Goal: Task Accomplishment & Management: Complete application form

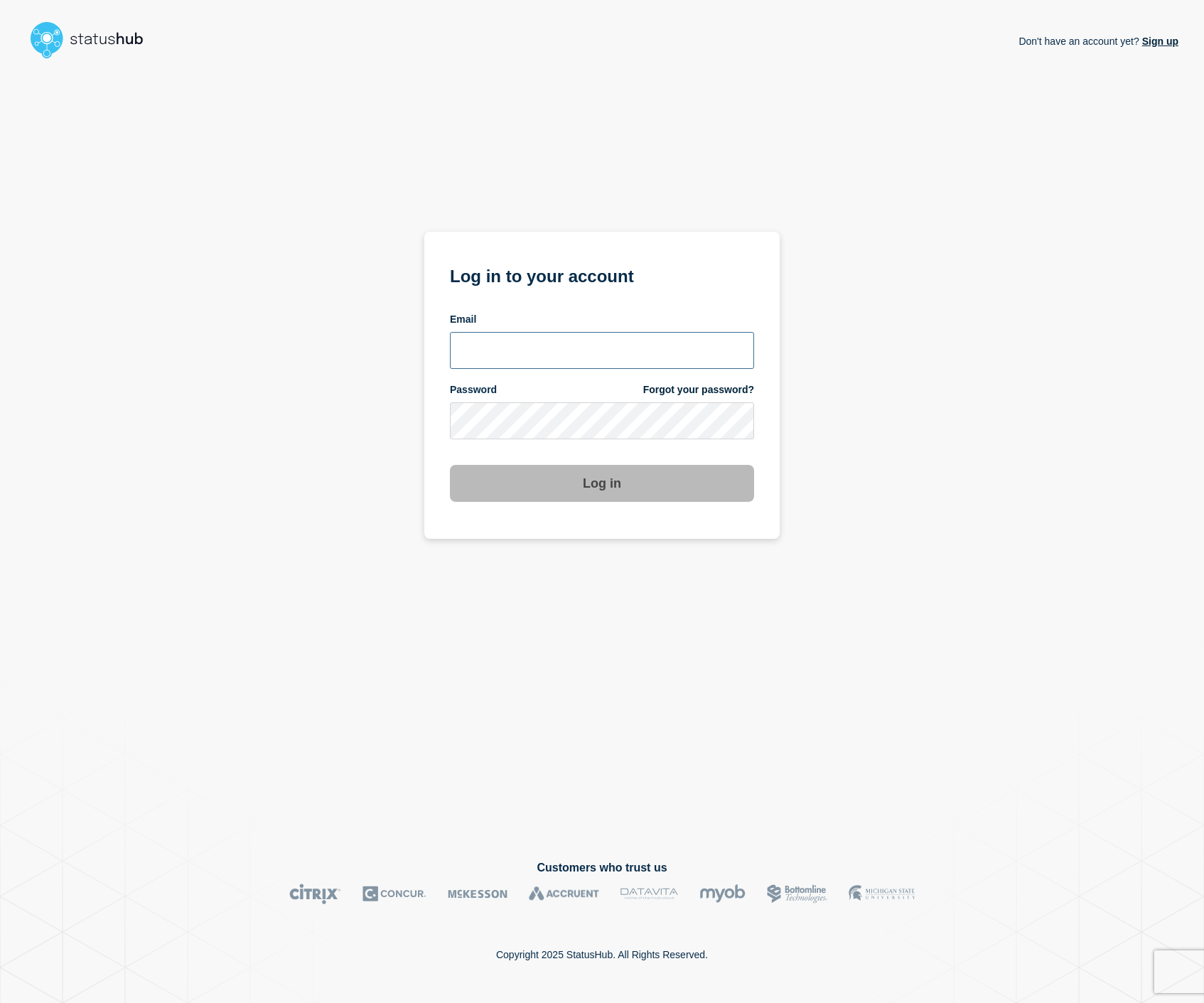
type input "[EMAIL_ADDRESS][DOMAIN_NAME]"
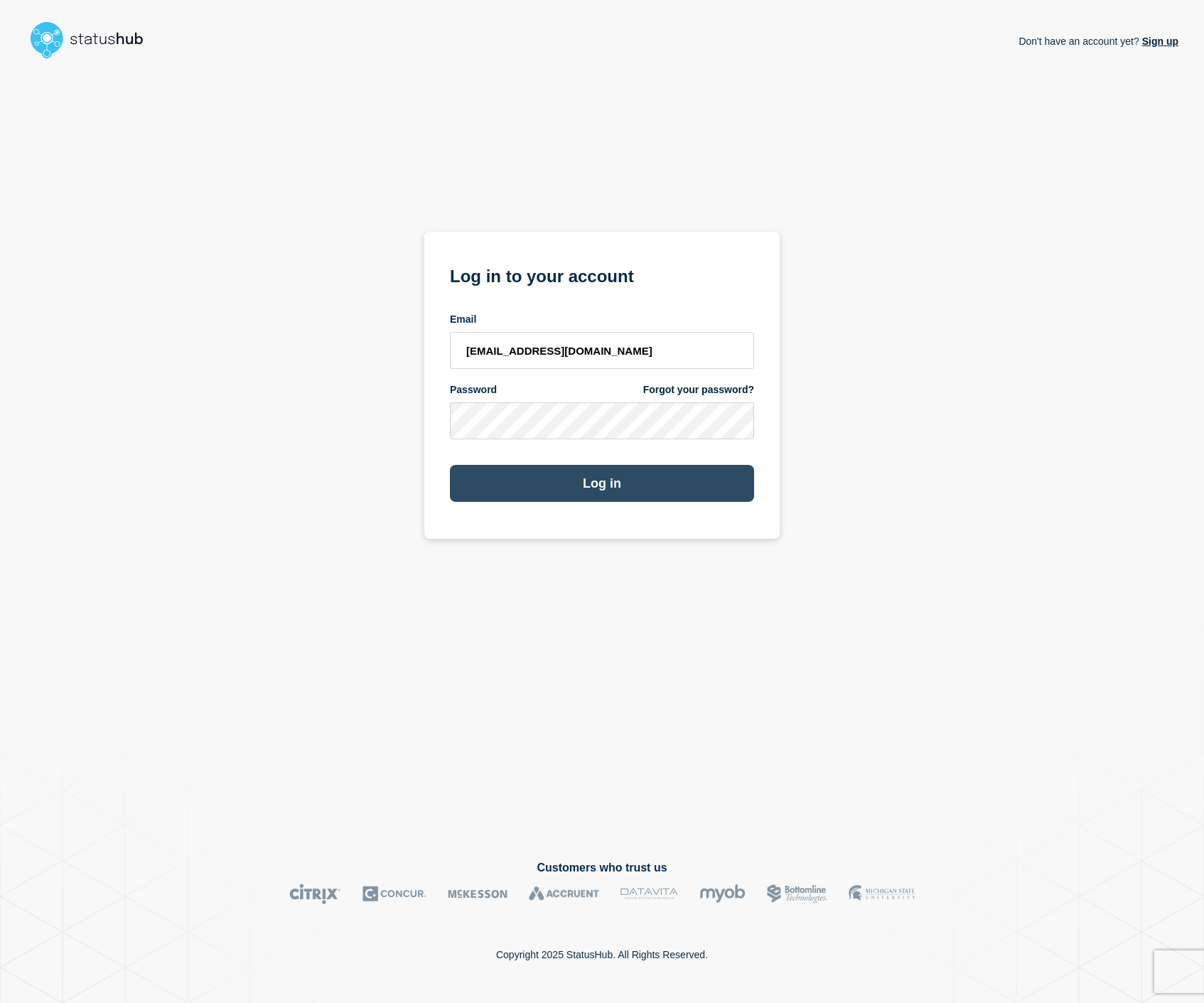
click at [522, 487] on button "Log in" at bounding box center [602, 483] width 304 height 37
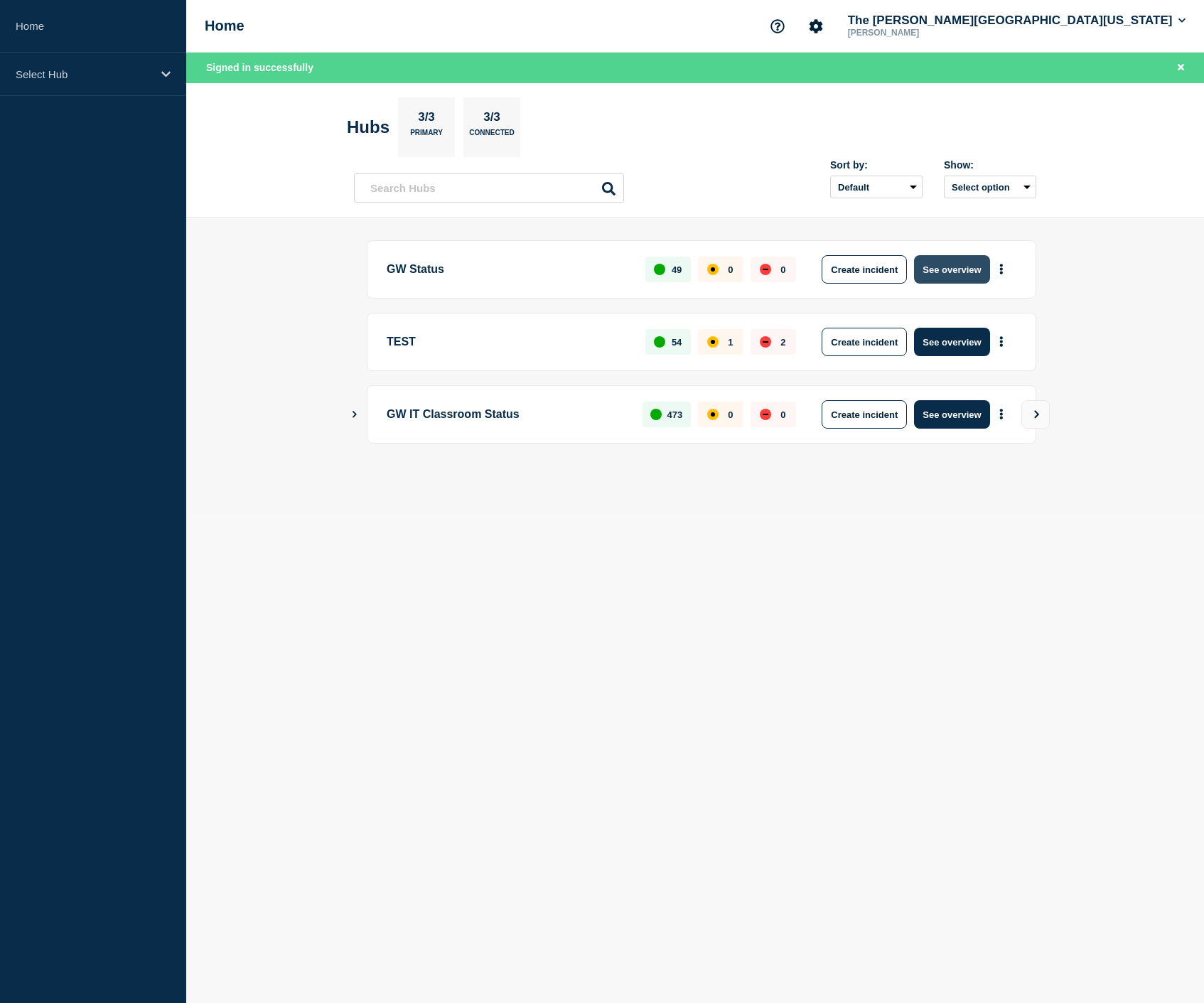
click at [972, 272] on button "See overview" at bounding box center [952, 269] width 75 height 28
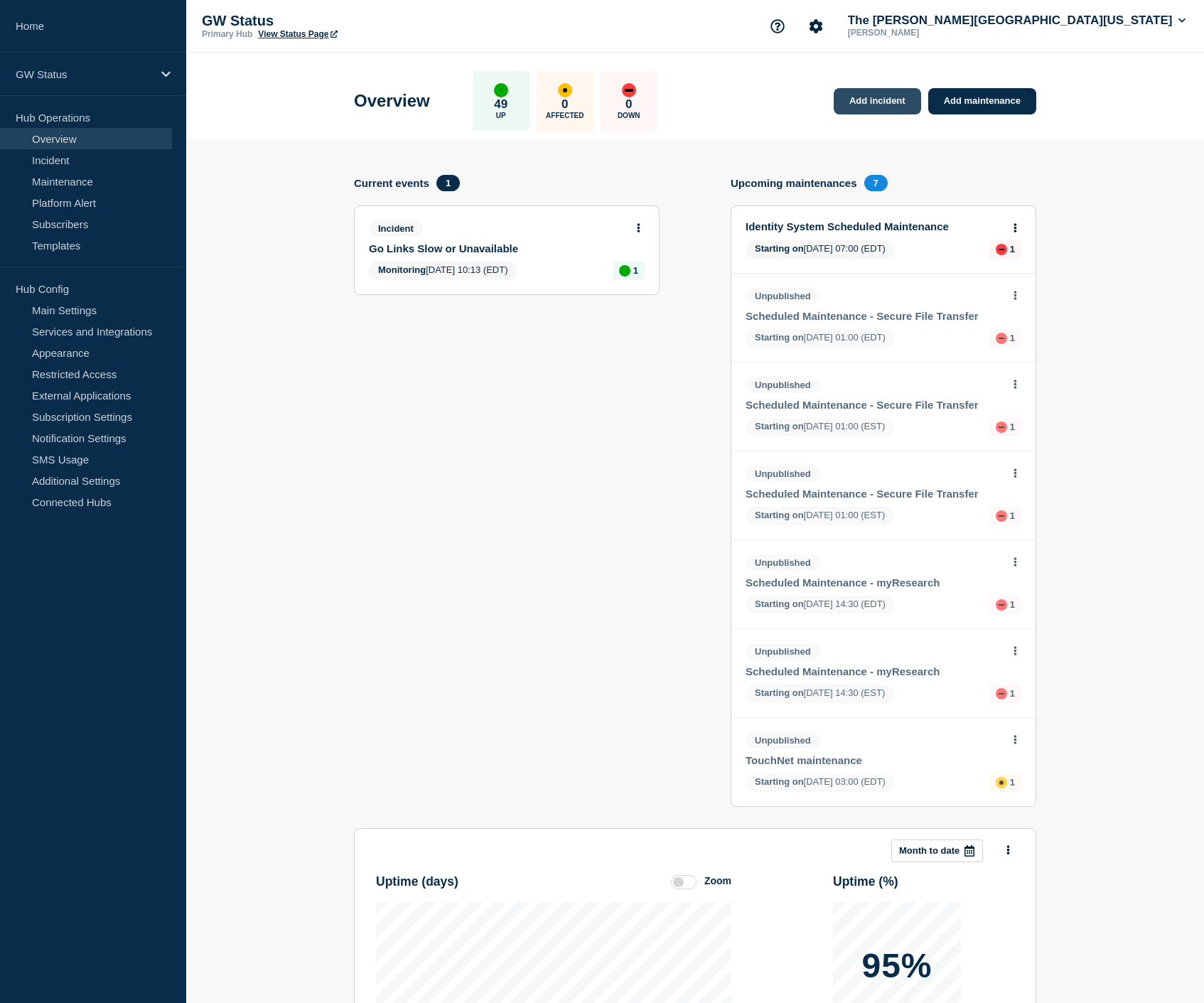
click at [872, 102] on link "Add incident" at bounding box center [877, 102] width 87 height 27
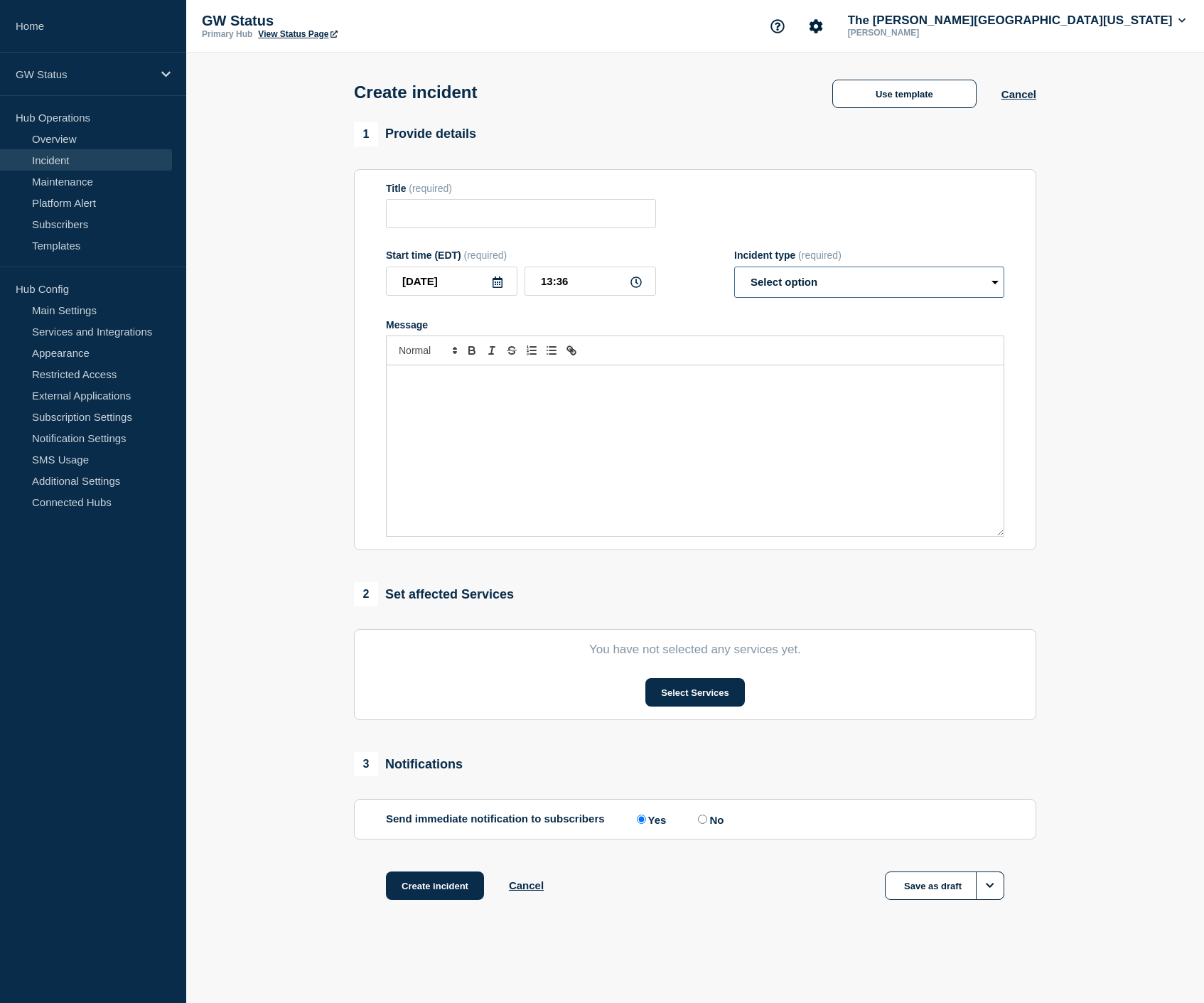
select select "investigating"
click at [923, 104] on button "Use template" at bounding box center [904, 94] width 144 height 28
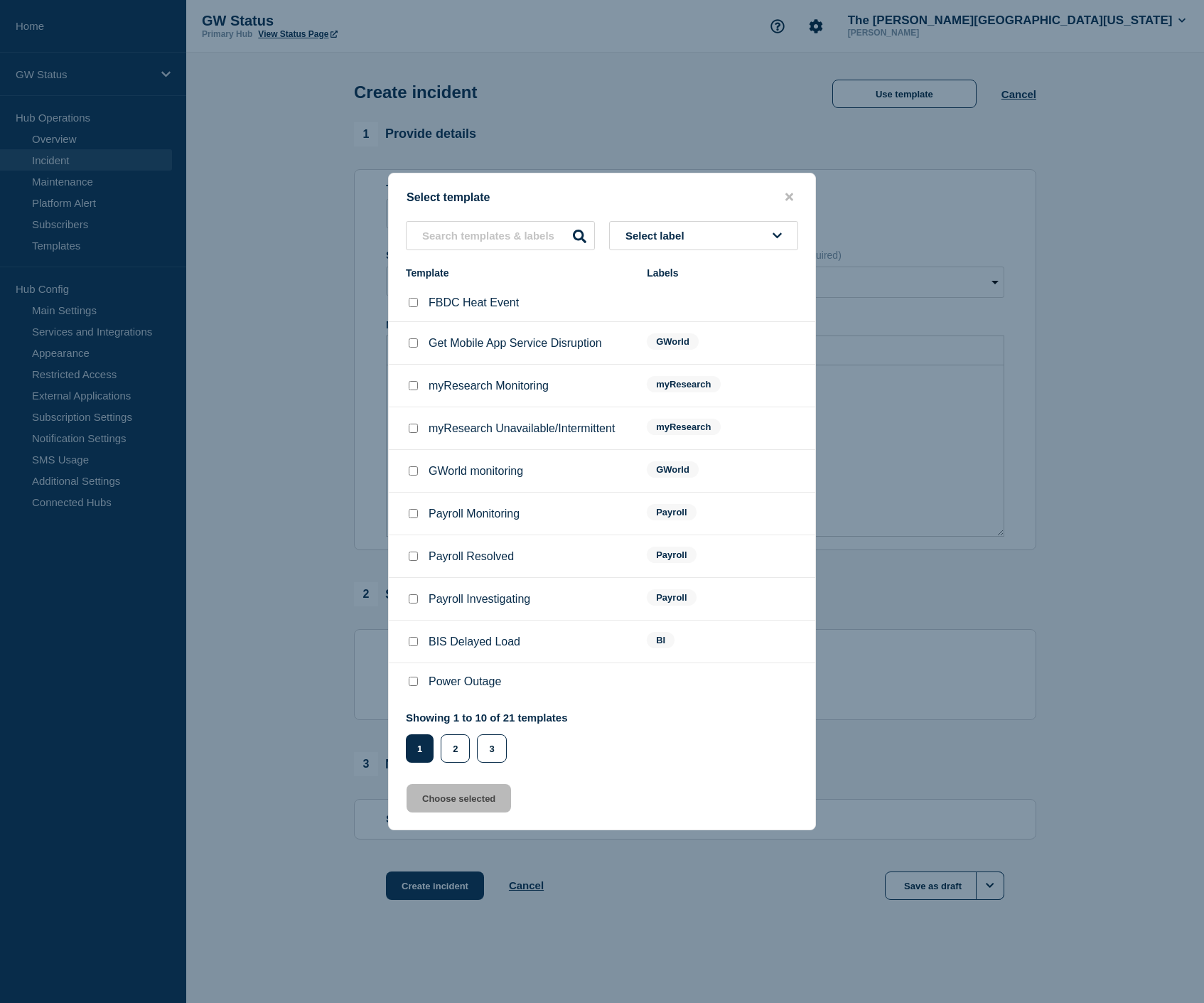
click at [687, 230] on span "Select label" at bounding box center [658, 236] width 65 height 12
click at [674, 310] on button "Generic" at bounding box center [703, 312] width 189 height 29
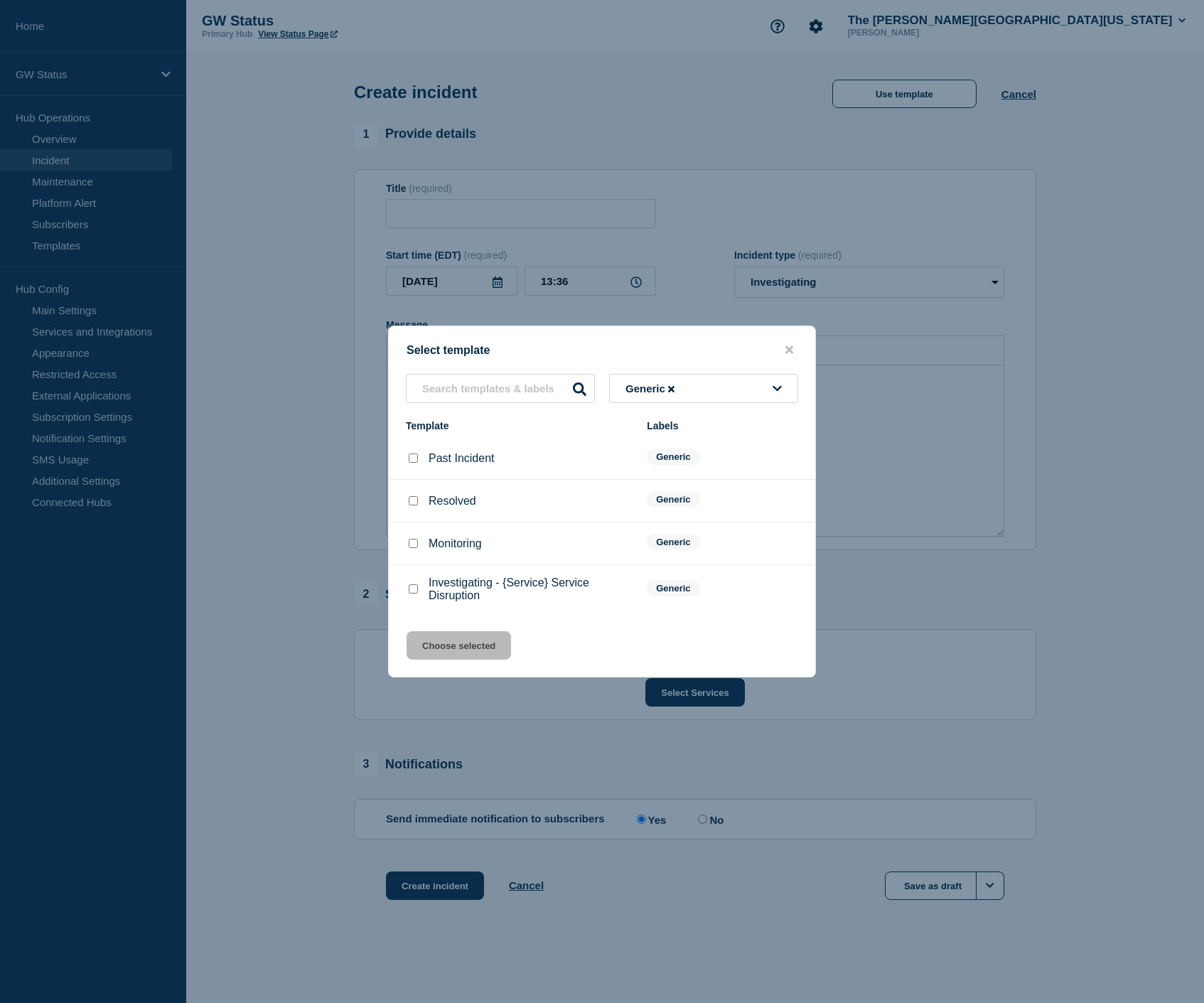
click at [413, 593] on input "Investigating - {Service} Service Disruption checkbox" at bounding box center [413, 588] width 9 height 9
checkbox input "true"
click at [432, 652] on button "Choose selected" at bounding box center [458, 646] width 104 height 28
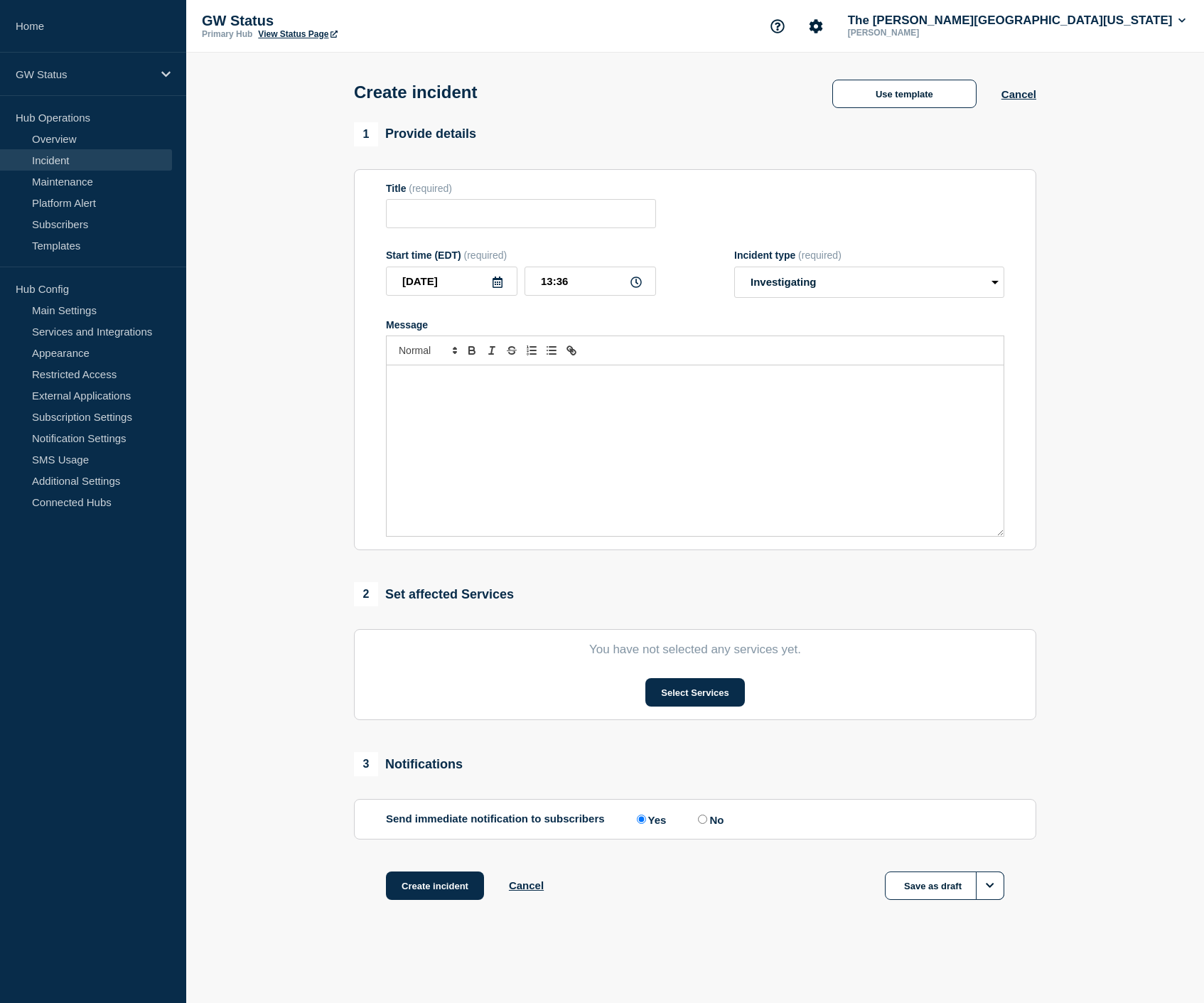
type input "Investigating - {Service} Service Disruption"
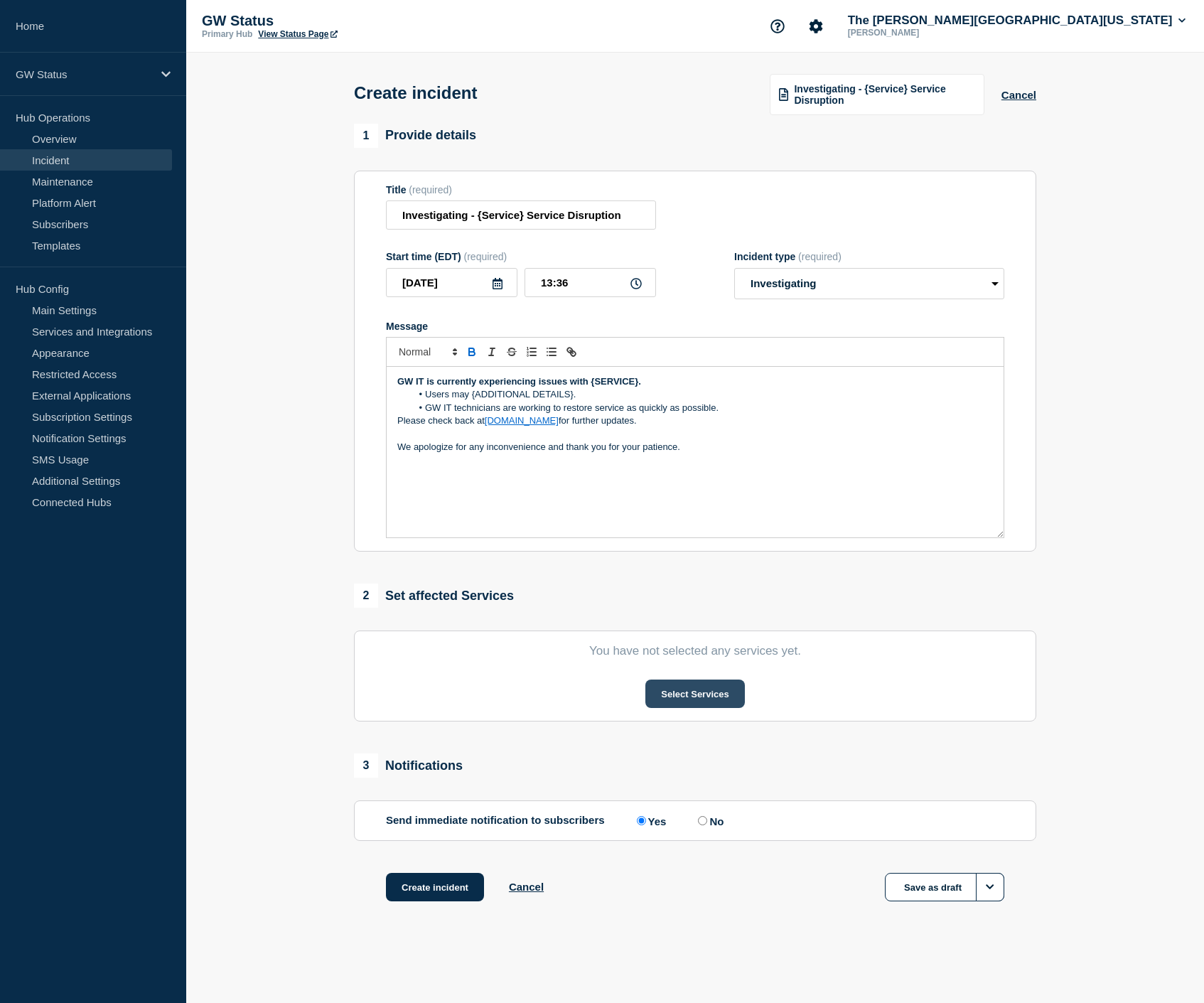
click at [666, 708] on button "Select Services" at bounding box center [695, 694] width 99 height 28
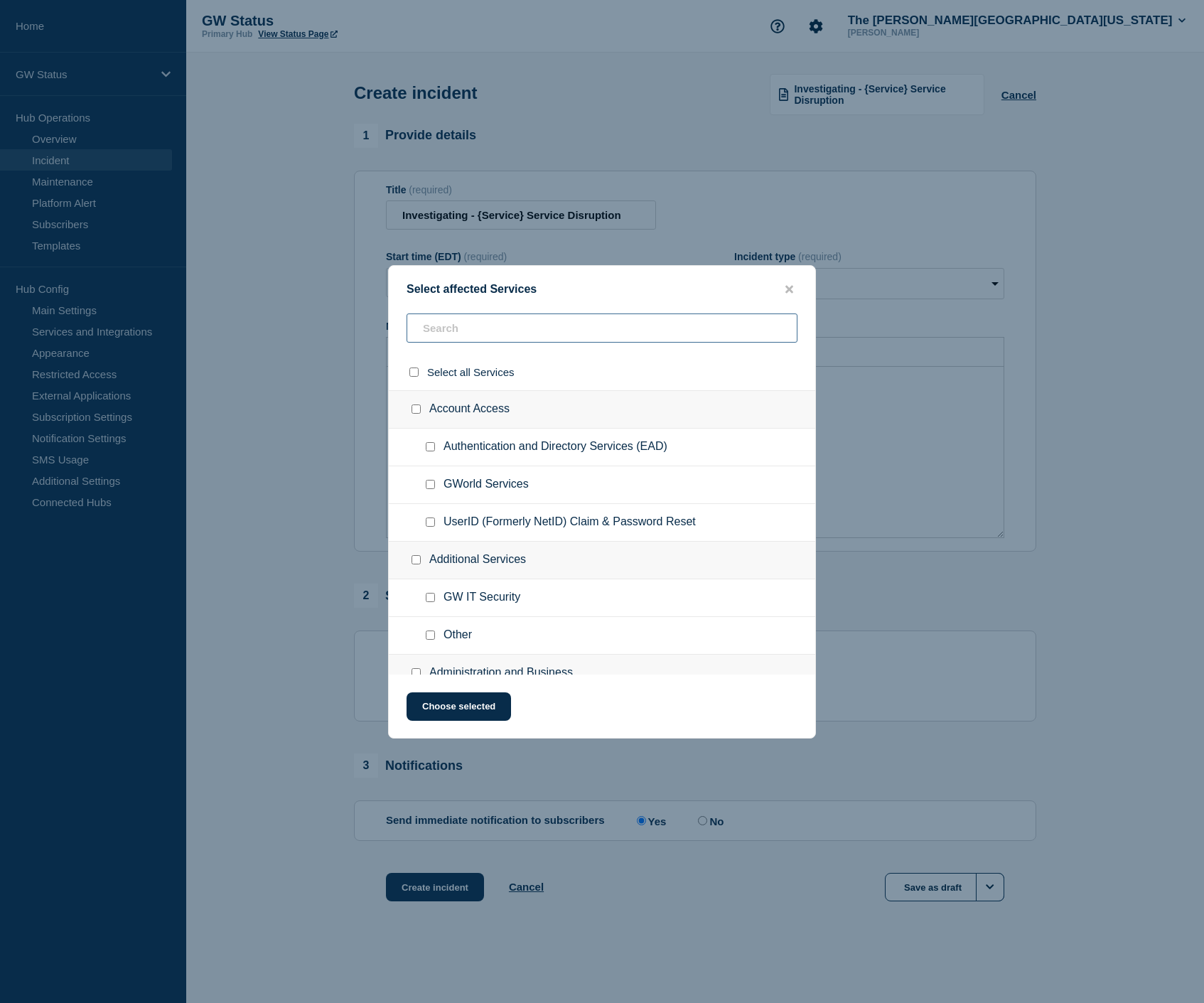
click at [610, 325] on input "text" at bounding box center [602, 327] width 391 height 29
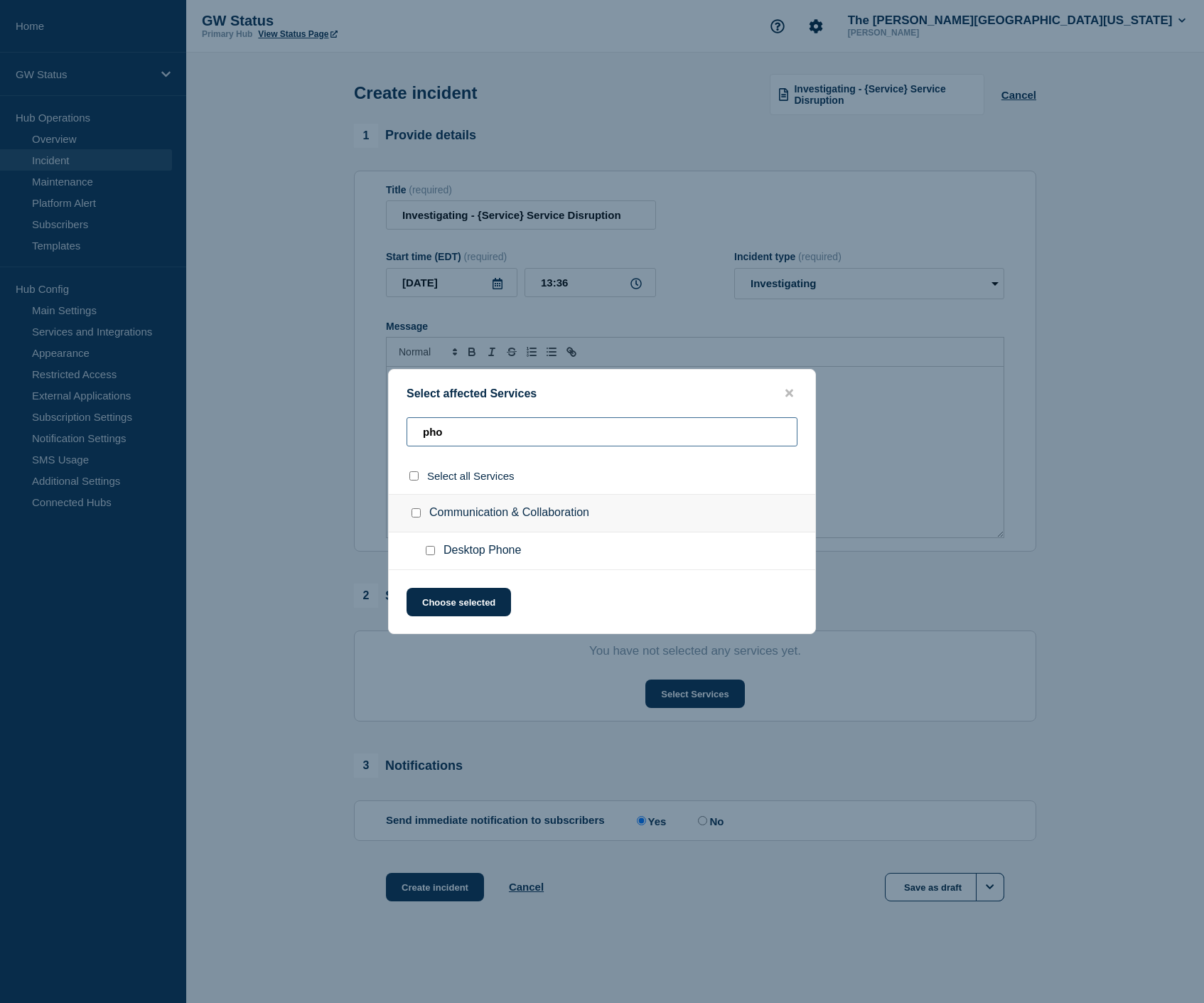
type input "pho"
click at [428, 554] on input "Desktop Phone checkbox" at bounding box center [430, 550] width 9 height 9
checkbox input "true"
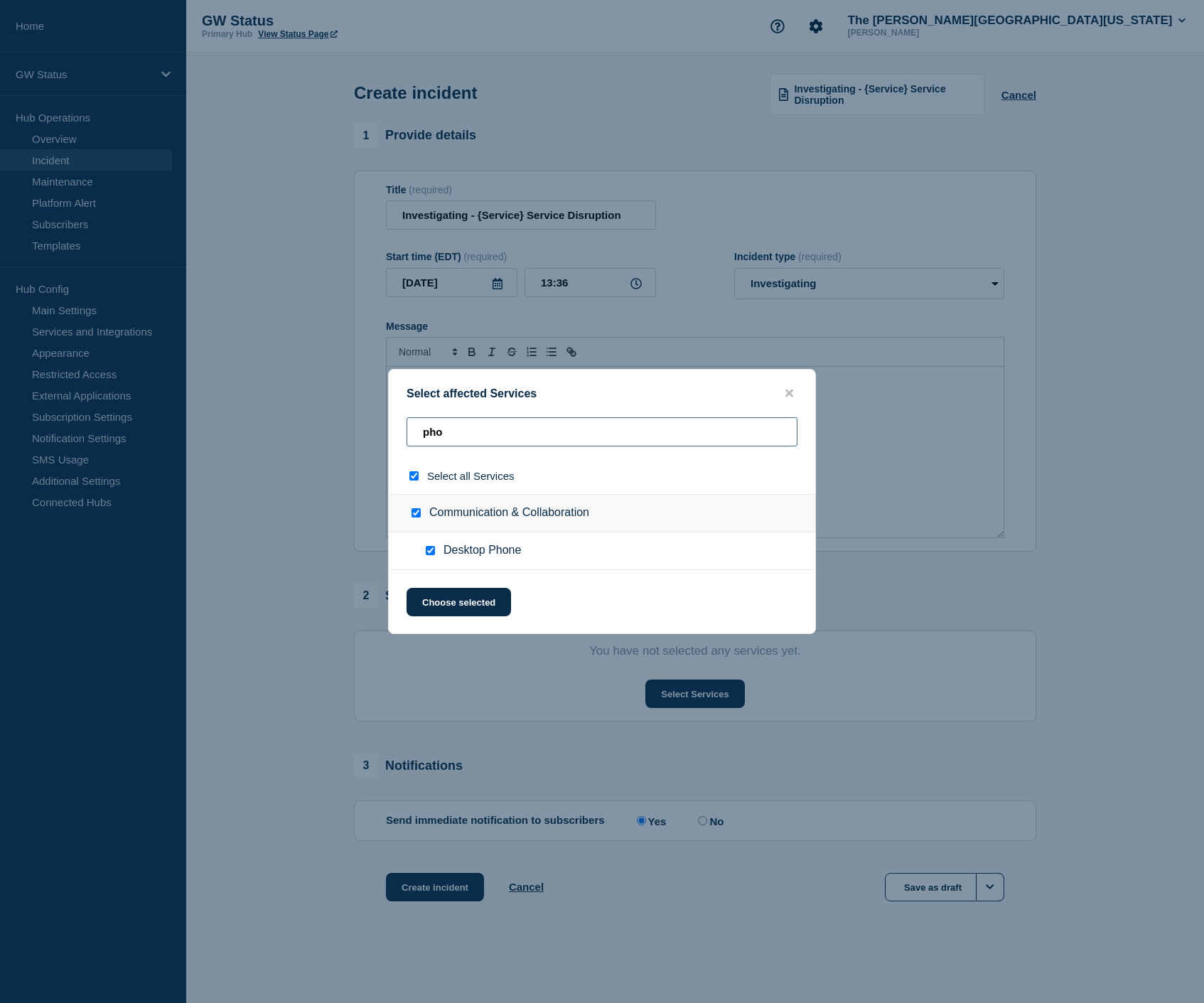
click at [450, 433] on input "pho" at bounding box center [602, 432] width 391 height 29
type input "c"
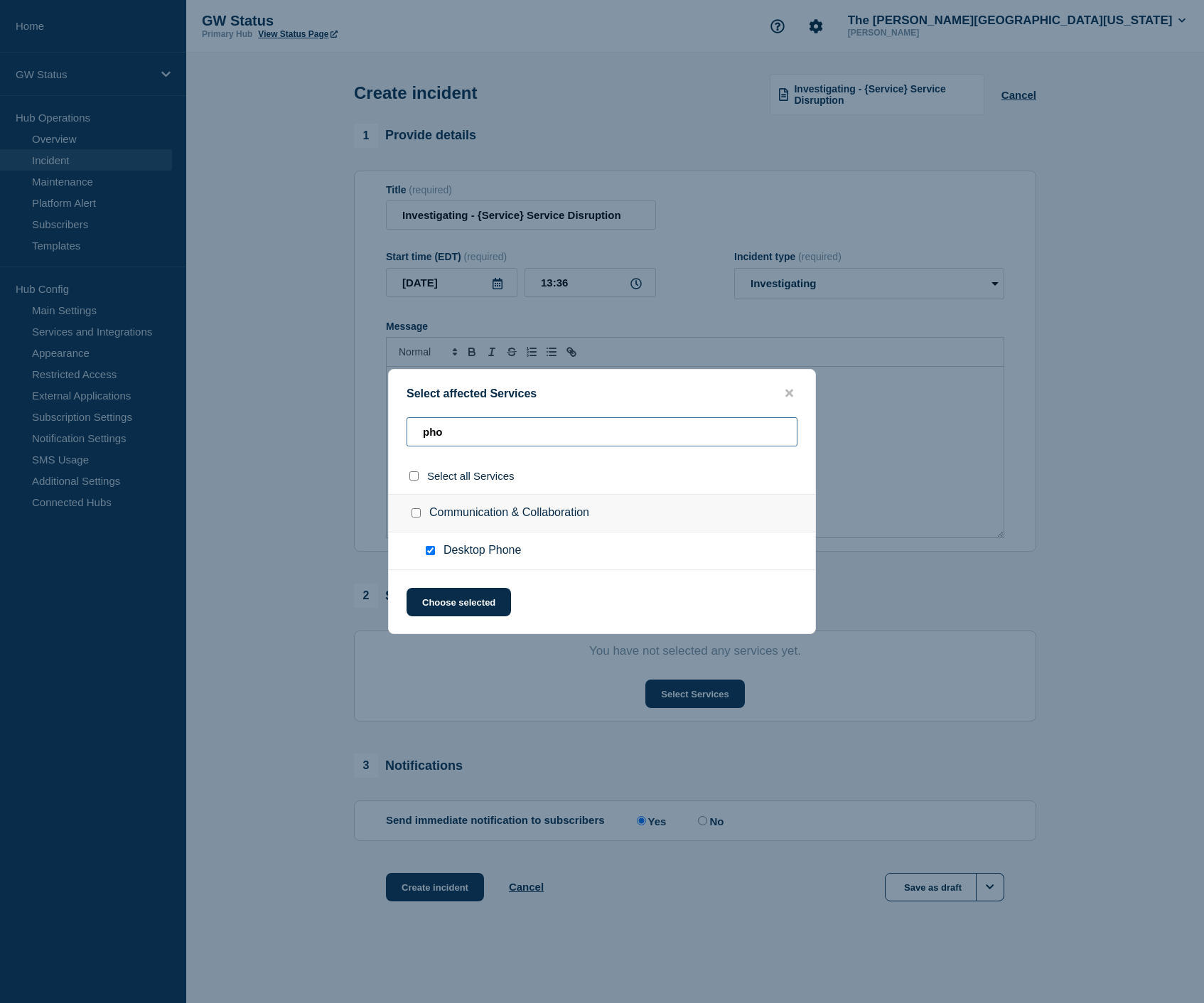
checkbox input "false"
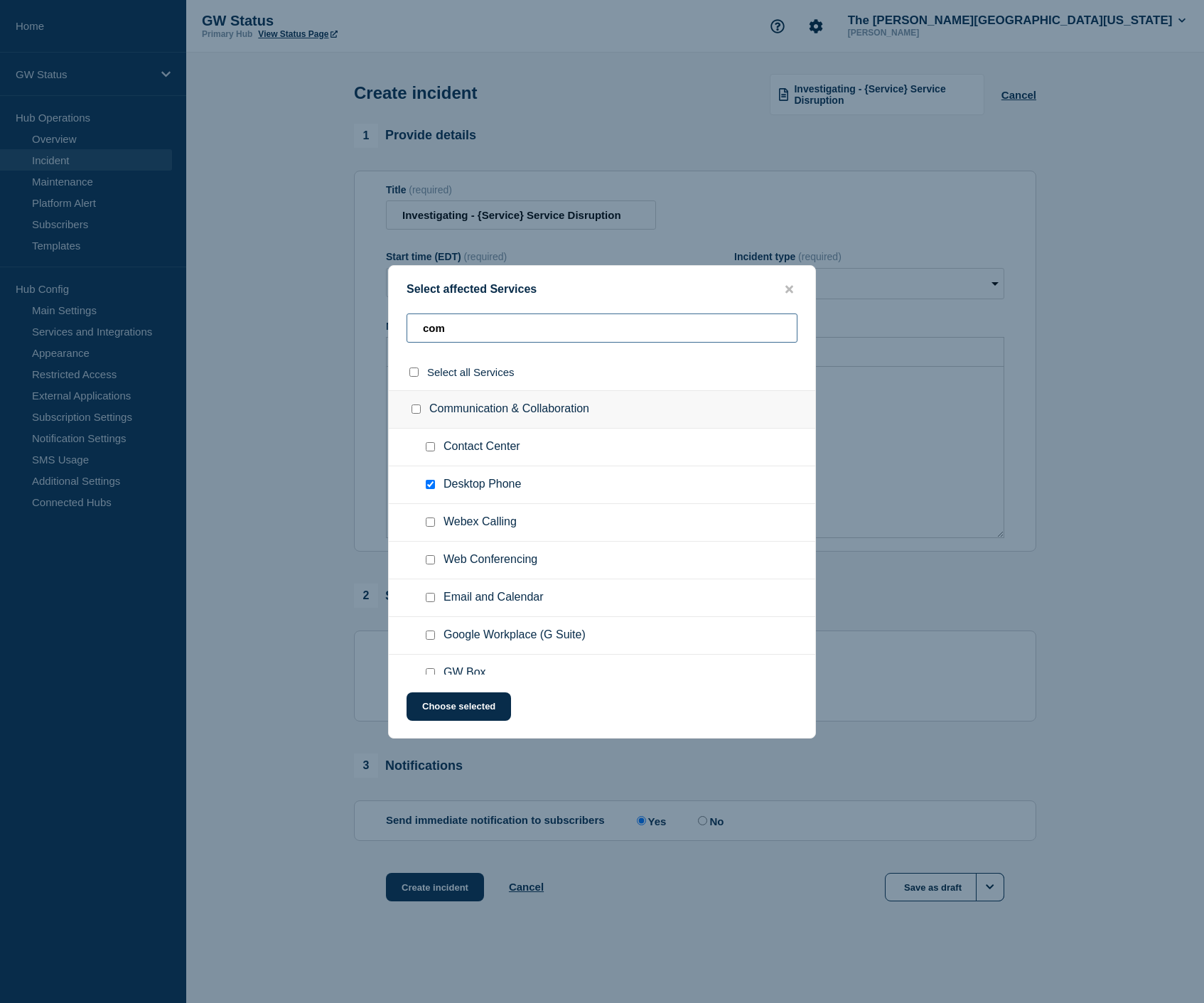
type input "com"
click at [426, 526] on input "Webex Calling checkbox" at bounding box center [430, 521] width 9 height 9
checkbox input "true"
click at [467, 715] on button "Choose selected" at bounding box center [458, 706] width 104 height 28
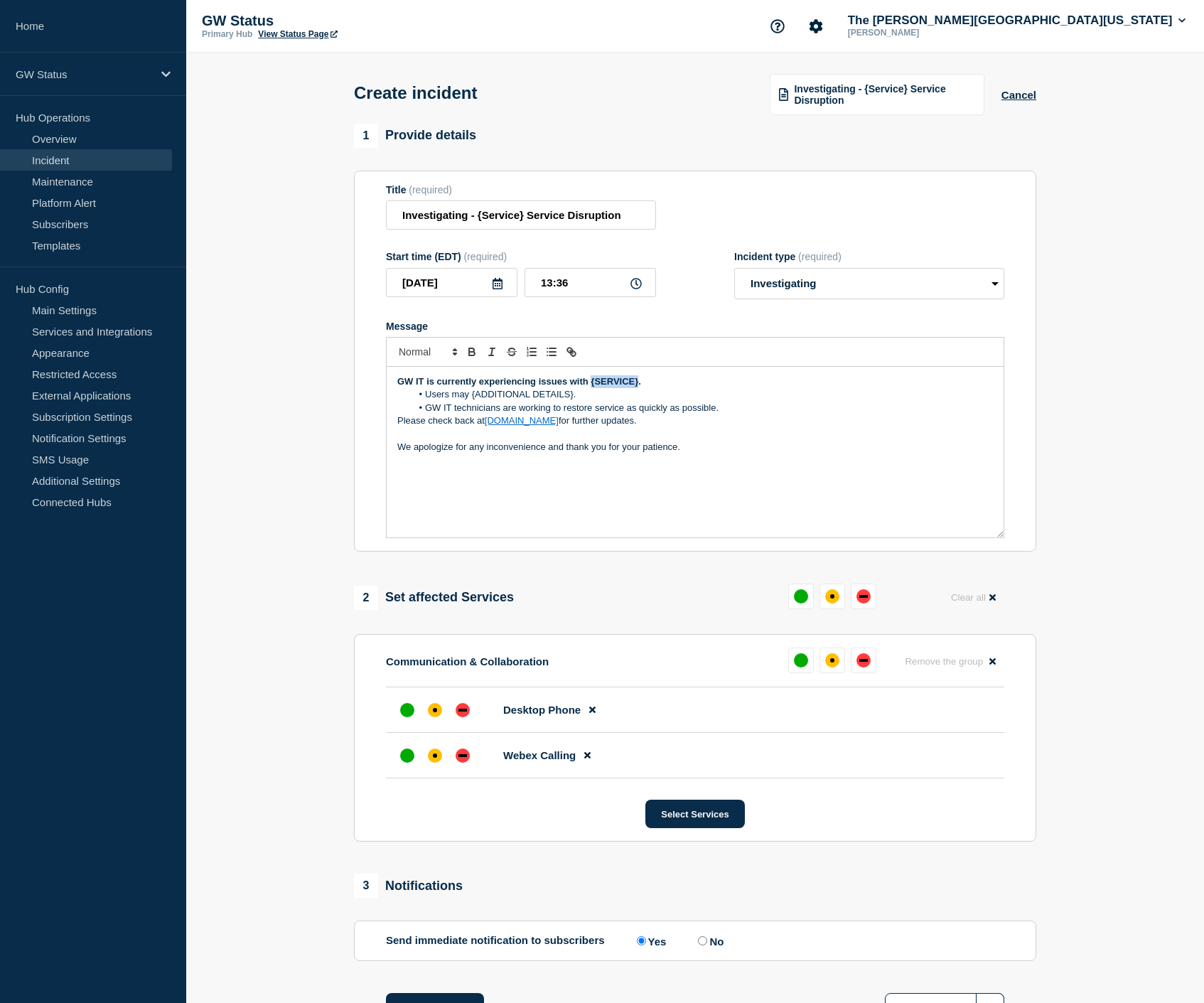
drag, startPoint x: 592, startPoint y: 396, endPoint x: 637, endPoint y: 395, distance: 45.0
click at [637, 387] on strong "GW IT is currently experiencing issues with {SERVICE}." at bounding box center [519, 381] width 244 height 11
click at [438, 723] on div at bounding box center [435, 710] width 26 height 26
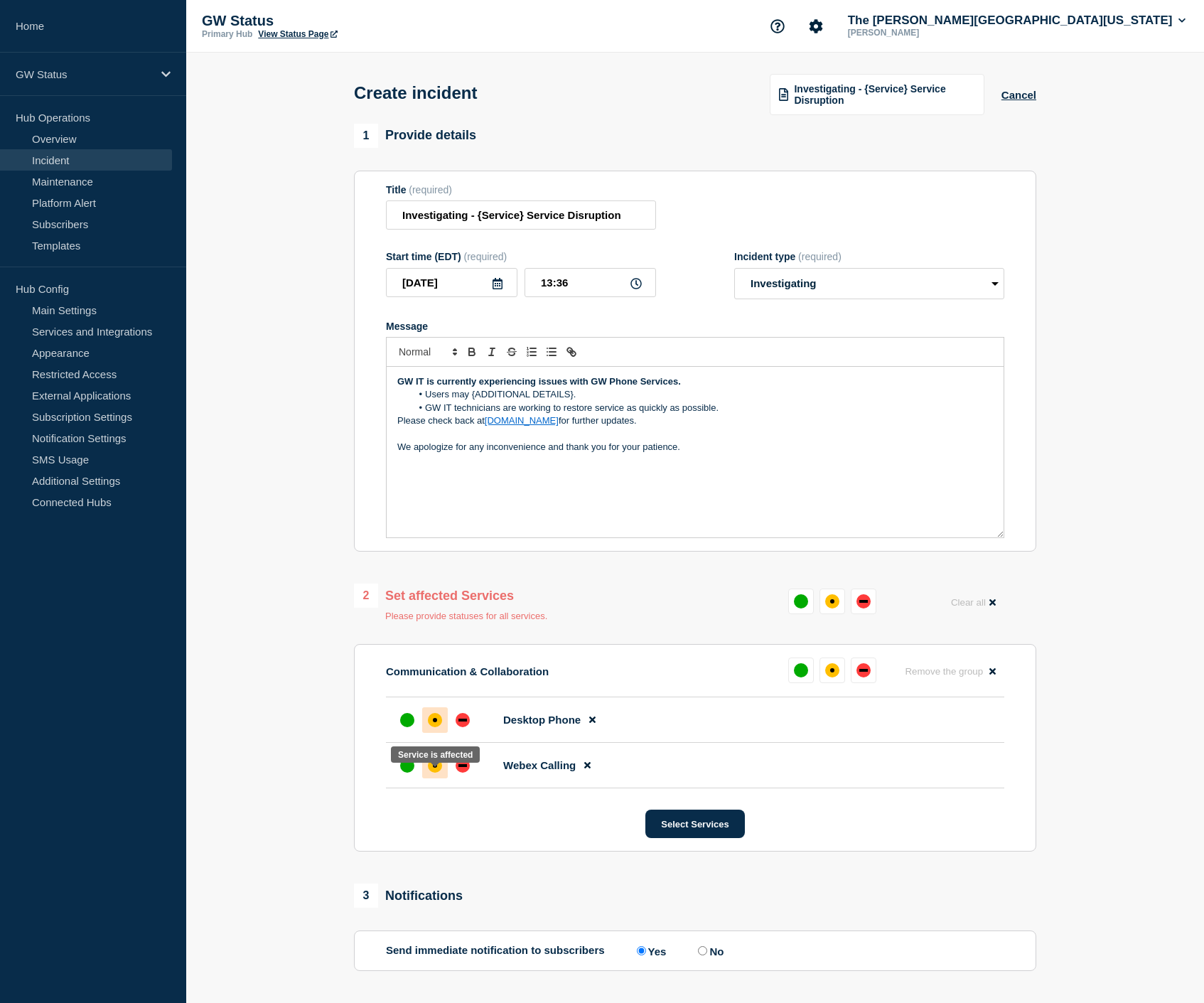
click at [436, 778] on div at bounding box center [435, 765] width 26 height 26
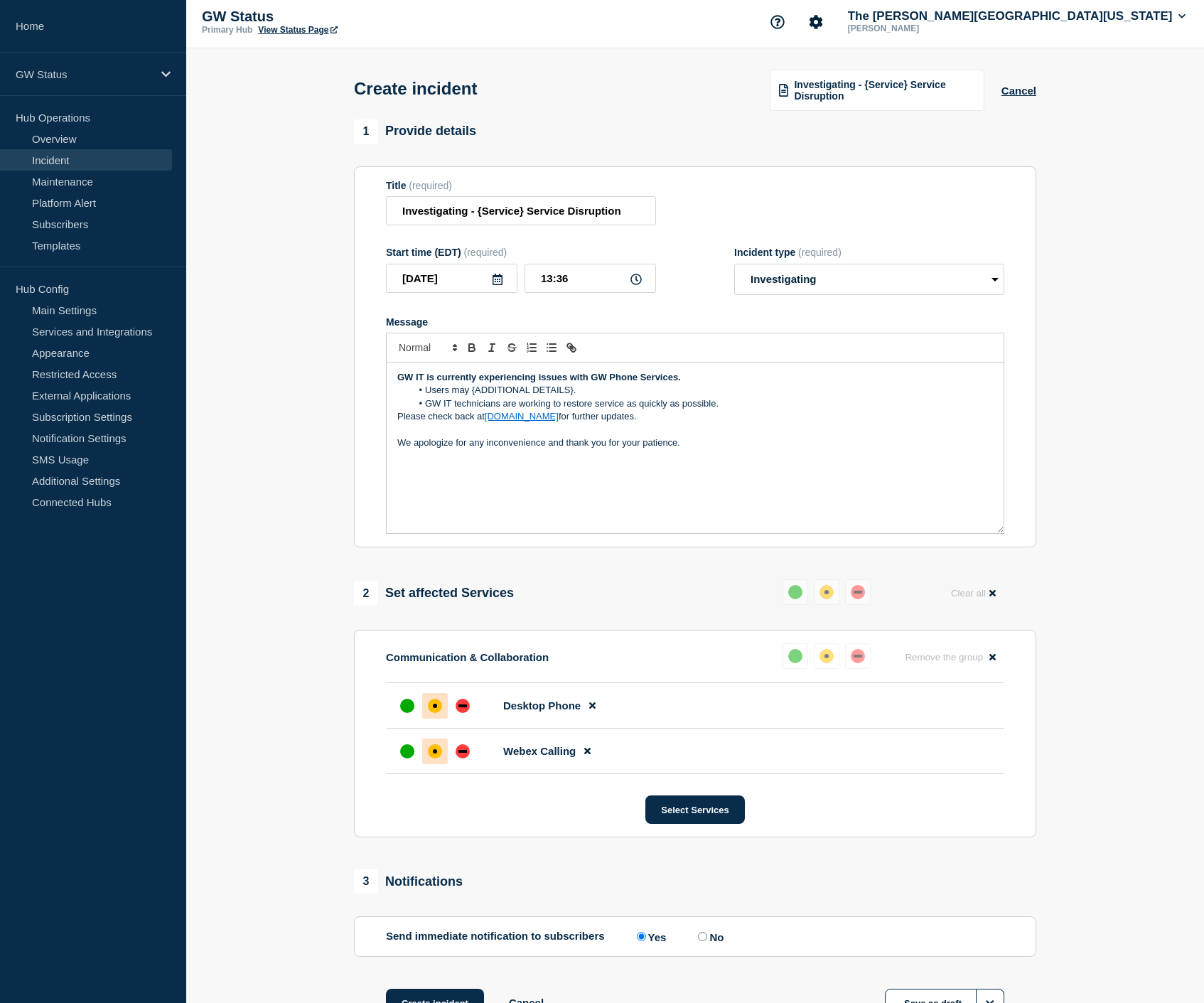
scroll to position [4, 0]
drag, startPoint x: 425, startPoint y: 404, endPoint x: 575, endPoint y: 404, distance: 150.0
click at [575, 397] on li "Users may {ADDITIONAL DETAILS}." at bounding box center [702, 390] width 582 height 12
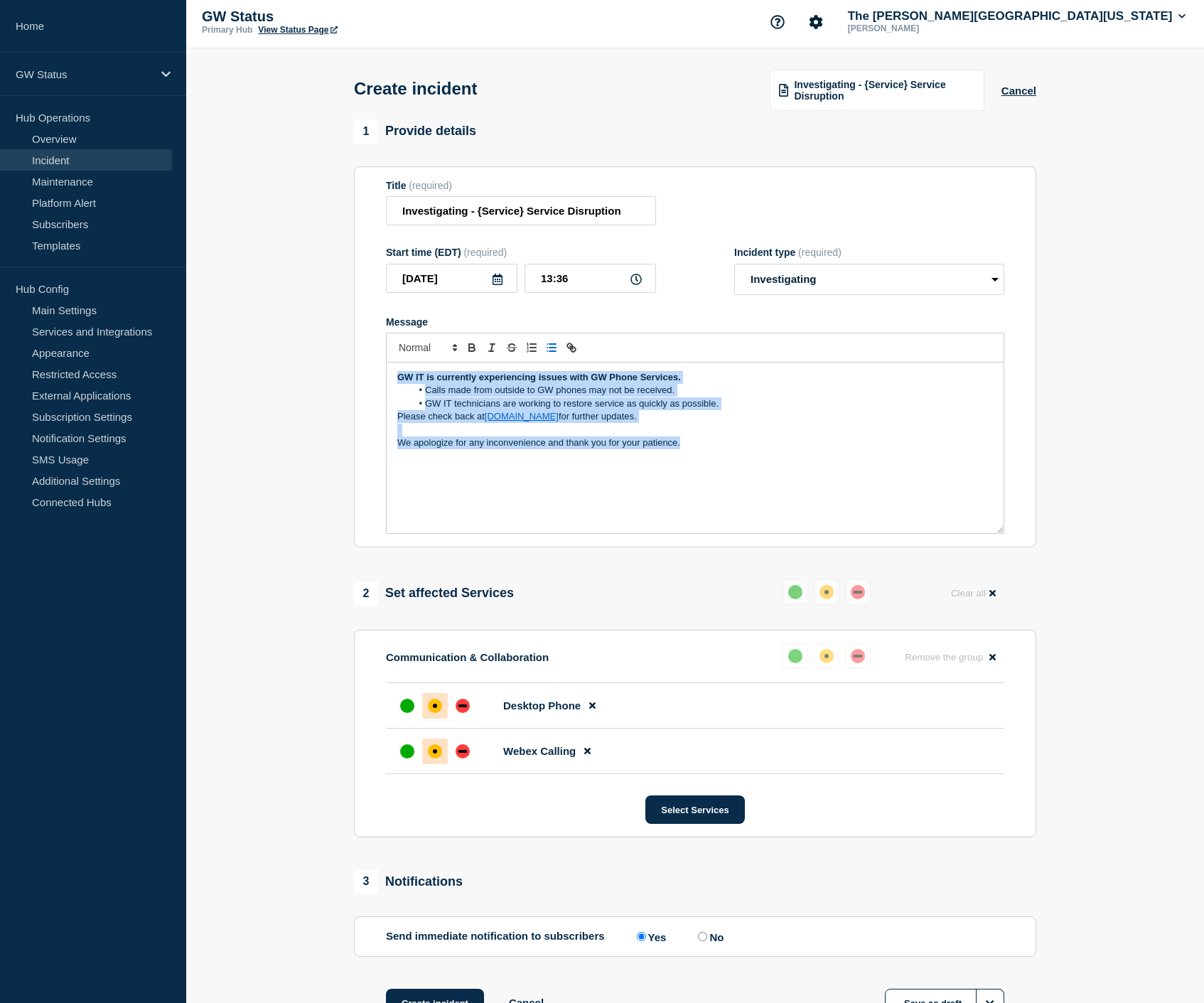
drag, startPoint x: 703, startPoint y: 456, endPoint x: 316, endPoint y: 391, distance: 392.4
click at [316, 391] on section "1 Provide details Title (required) Investigating - {Service} Service Disruption…" at bounding box center [696, 586] width 1018 height 934
copy div "GW IT is currently experiencing issues with GW Phone Services. Calls made from …"
click at [648, 483] on div "GW IT is currently experiencing issues with GW Phone Services. Calls made from …" at bounding box center [695, 447] width 617 height 171
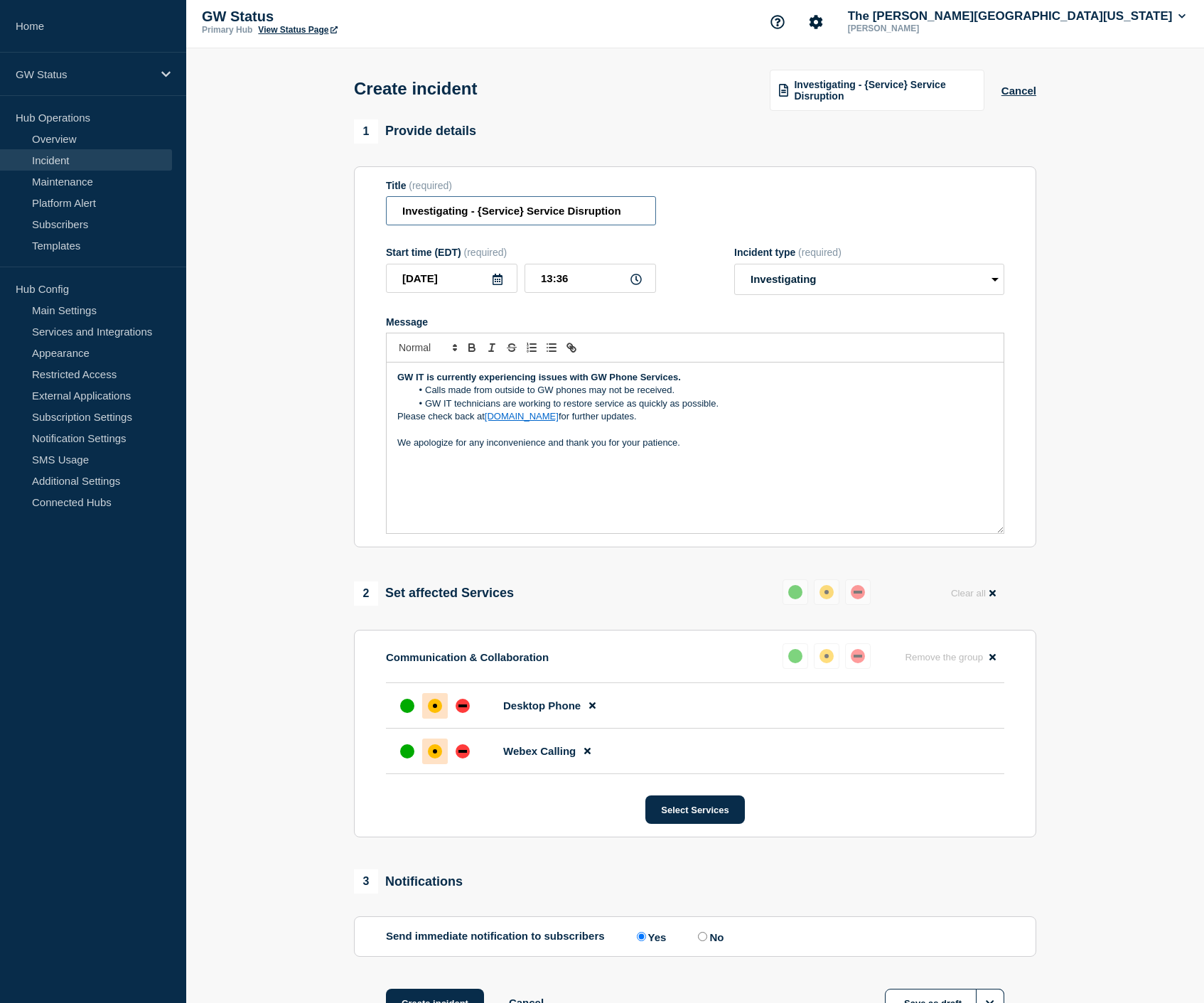
drag, startPoint x: 628, startPoint y: 218, endPoint x: 384, endPoint y: 218, distance: 244.0
click at [384, 218] on section "Title (required) Investigating - {Service} Service Disruption Start time (EDT) …" at bounding box center [695, 357] width 682 height 382
click at [506, 216] on input "Investigating - {Service} Service Disruption" at bounding box center [521, 210] width 270 height 29
drag, startPoint x: 522, startPoint y: 219, endPoint x: 362, endPoint y: 217, distance: 160.0
click at [362, 217] on section "Title (required) Investigating - {Service} Service Disruption Start time (EDT) …" at bounding box center [695, 357] width 682 height 382
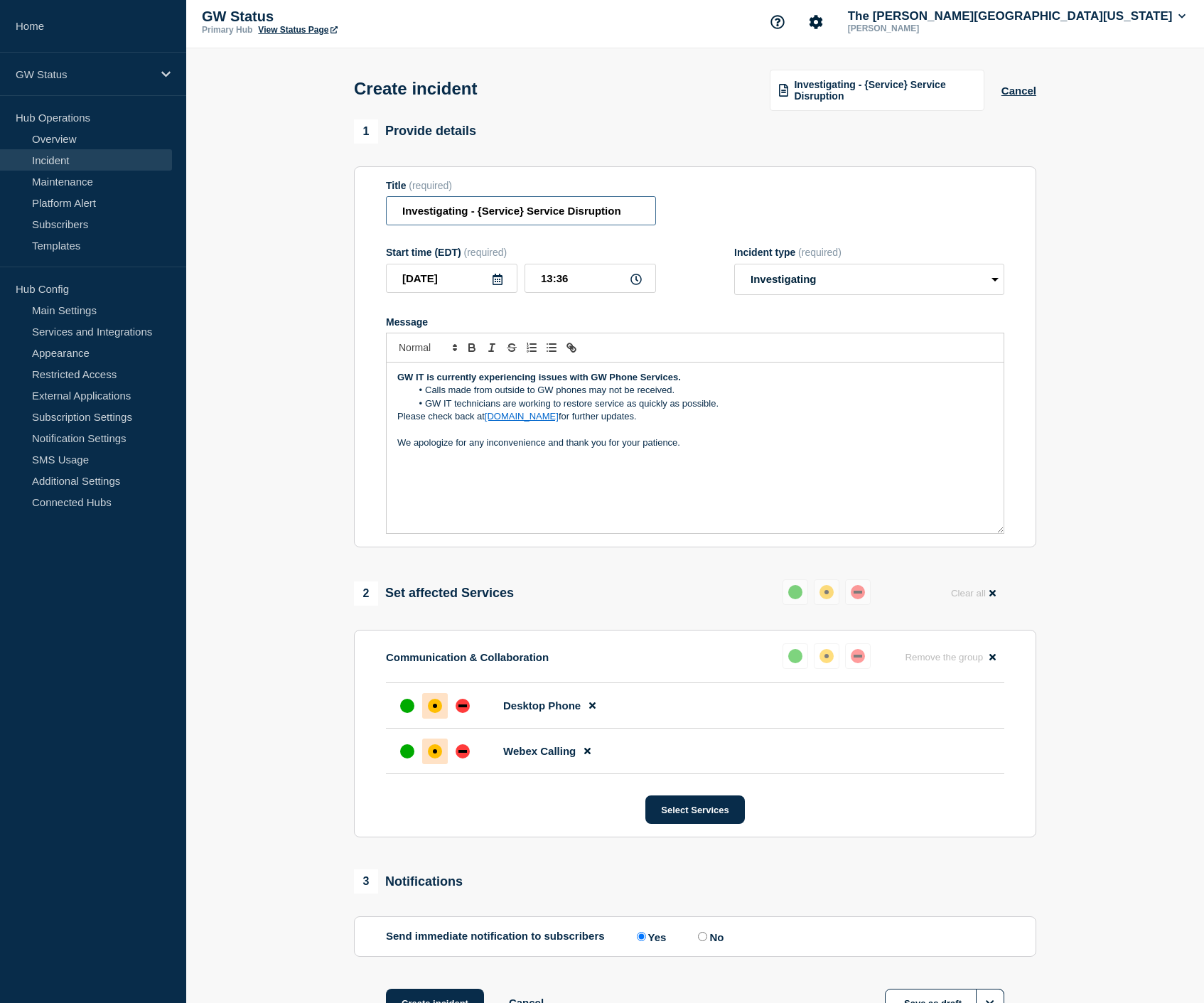
drag, startPoint x: 625, startPoint y: 217, endPoint x: 394, endPoint y: 210, distance: 231.1
click at [394, 210] on input "Investigating - {Service} Service Disruption" at bounding box center [521, 210] width 270 height 29
type input "P"
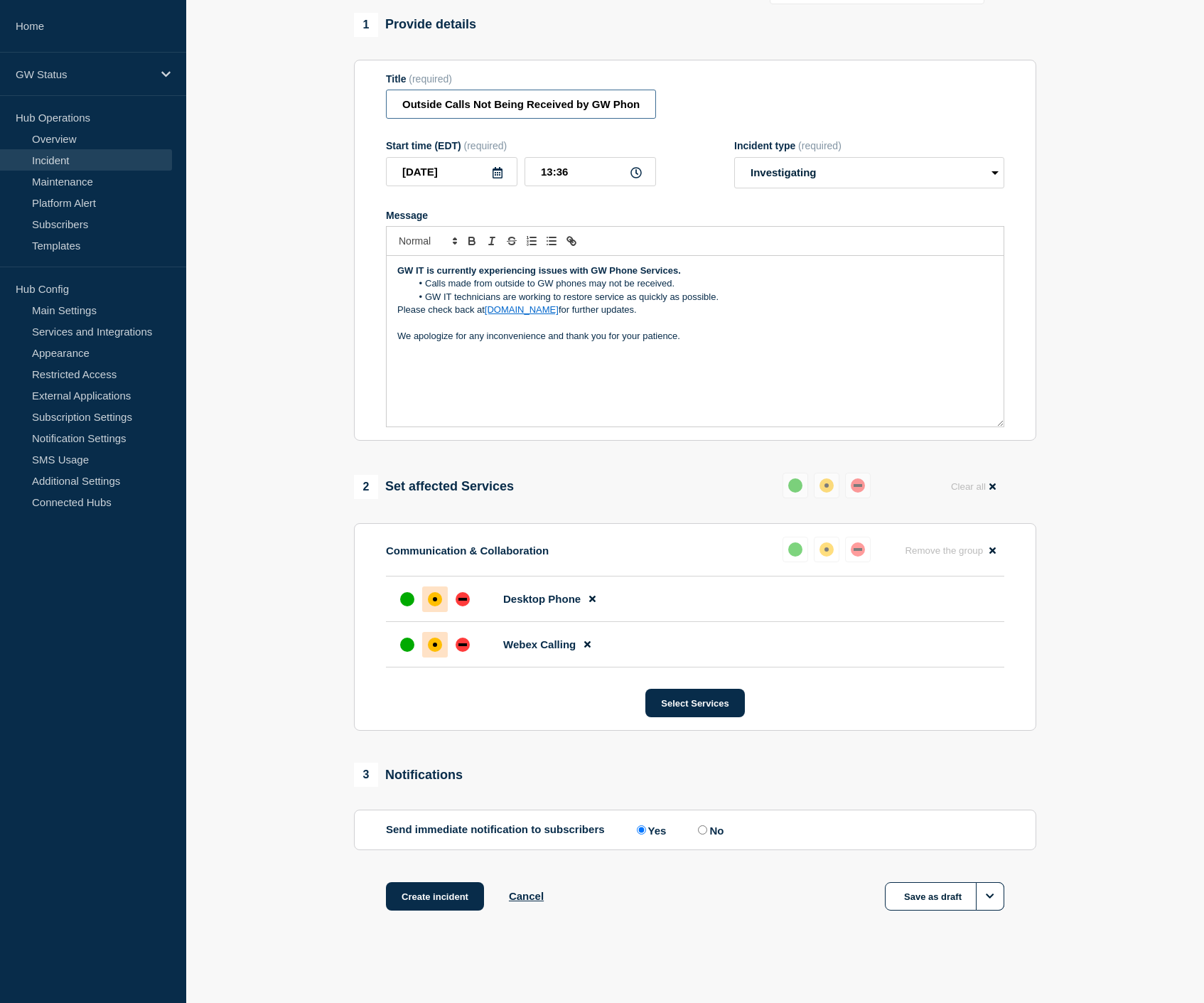
scroll to position [124, 0]
type input "Outside Calls Not Being Received by GW Phone Numbers"
click at [446, 898] on button "Create incident" at bounding box center [435, 896] width 98 height 28
